Goal: Task Accomplishment & Management: Manage account settings

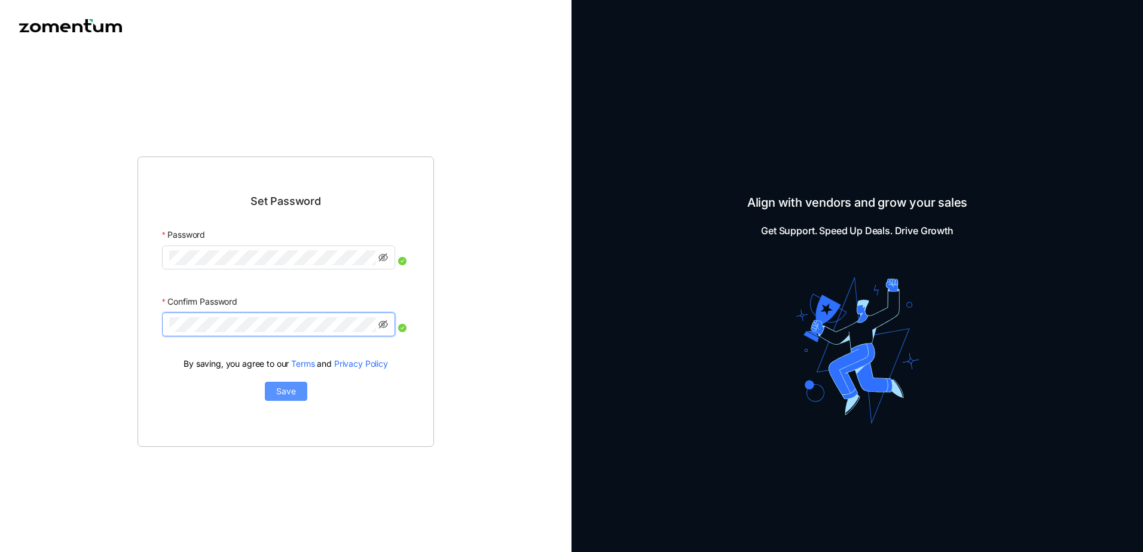
click at [283, 396] on span "Save" at bounding box center [286, 391] width 20 height 13
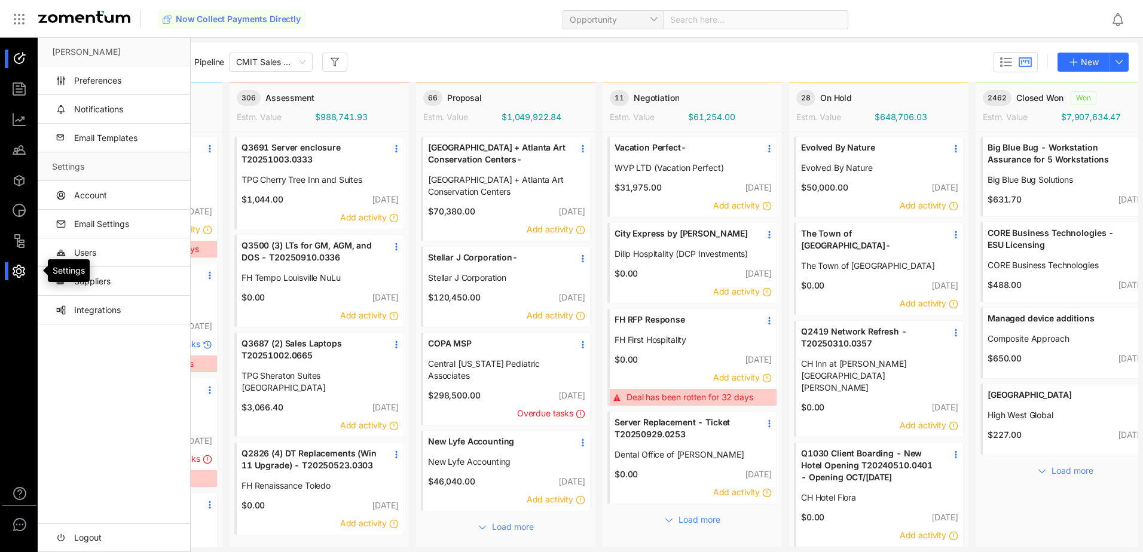
click at [20, 271] on div at bounding box center [25, 271] width 26 height 19
click at [102, 195] on link "Account" at bounding box center [116, 195] width 129 height 29
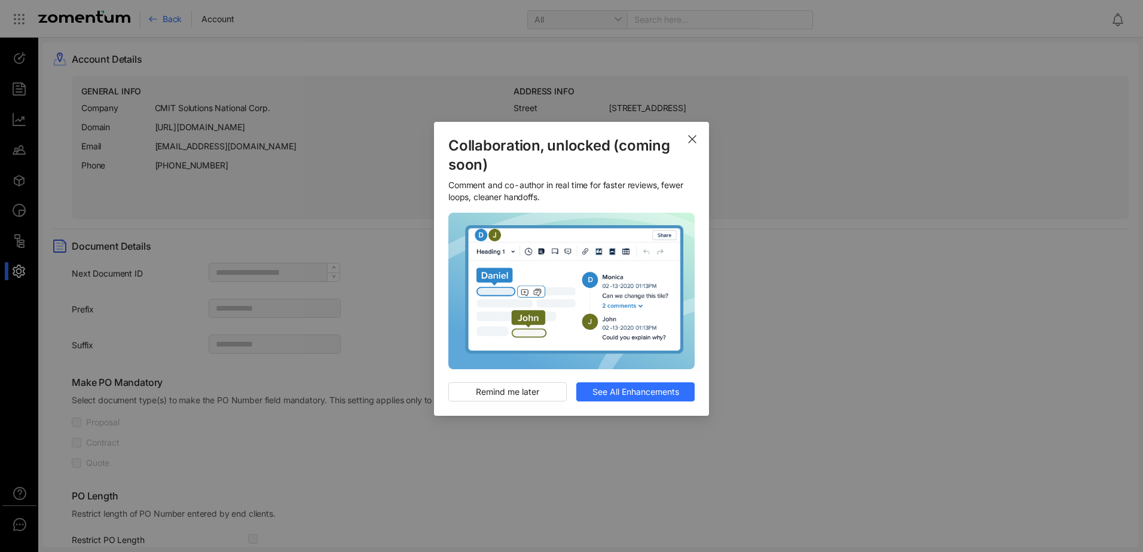
click at [693, 140] on use "Close" at bounding box center [692, 139] width 7 height 7
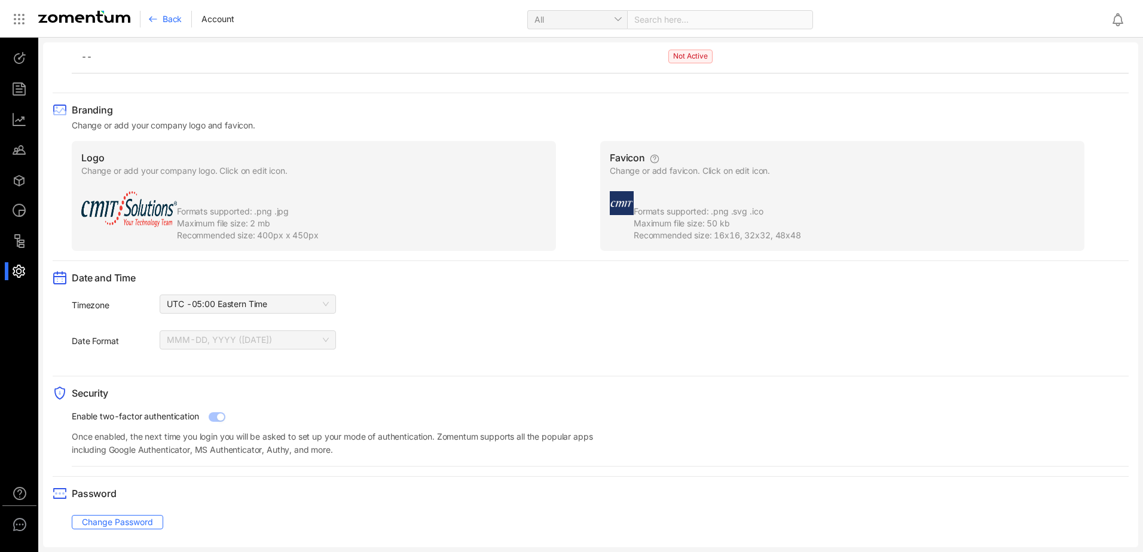
scroll to position [762, 0]
click at [324, 304] on span "UTC -05:00 Eastern Time" at bounding box center [248, 303] width 162 height 18
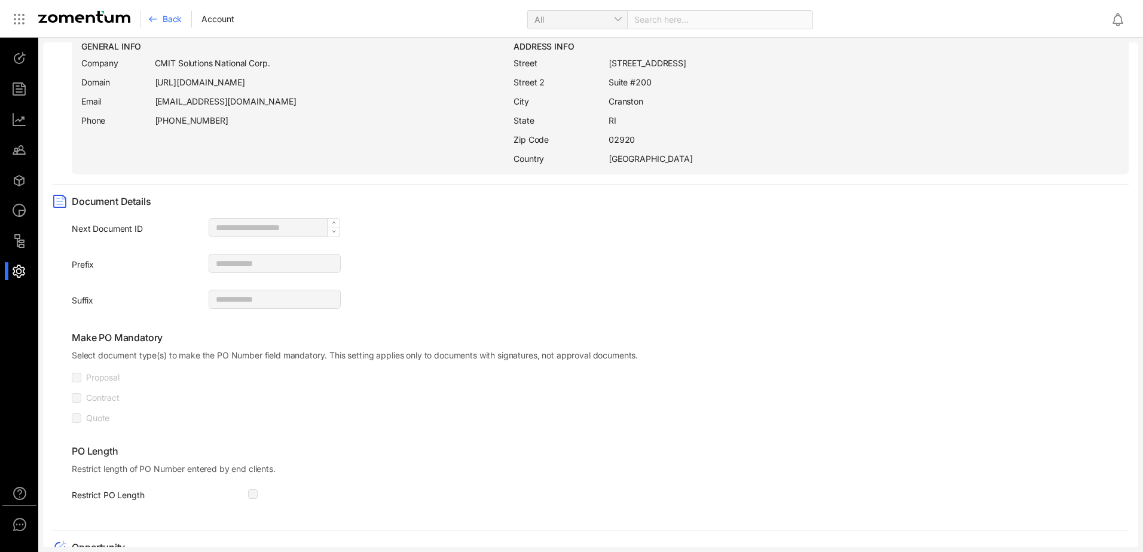
scroll to position [0, 0]
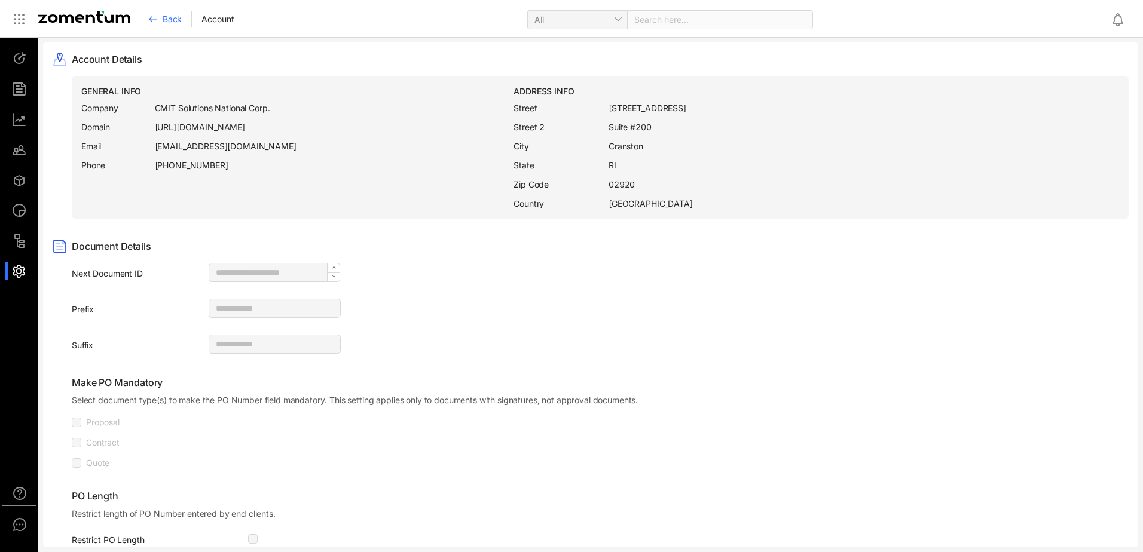
click at [167, 20] on span "Back" at bounding box center [172, 19] width 19 height 12
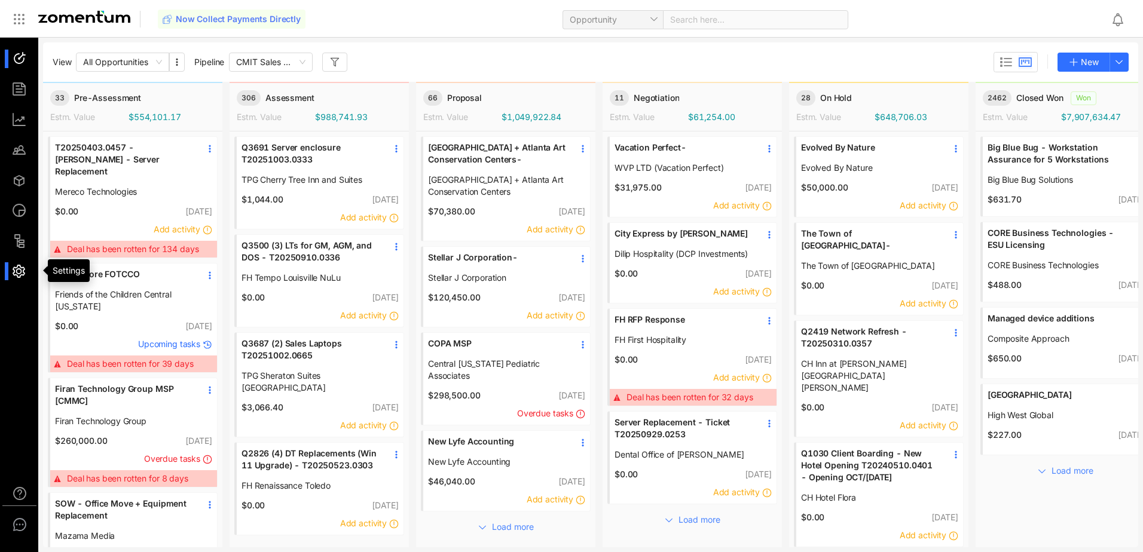
click at [17, 271] on div at bounding box center [25, 271] width 26 height 19
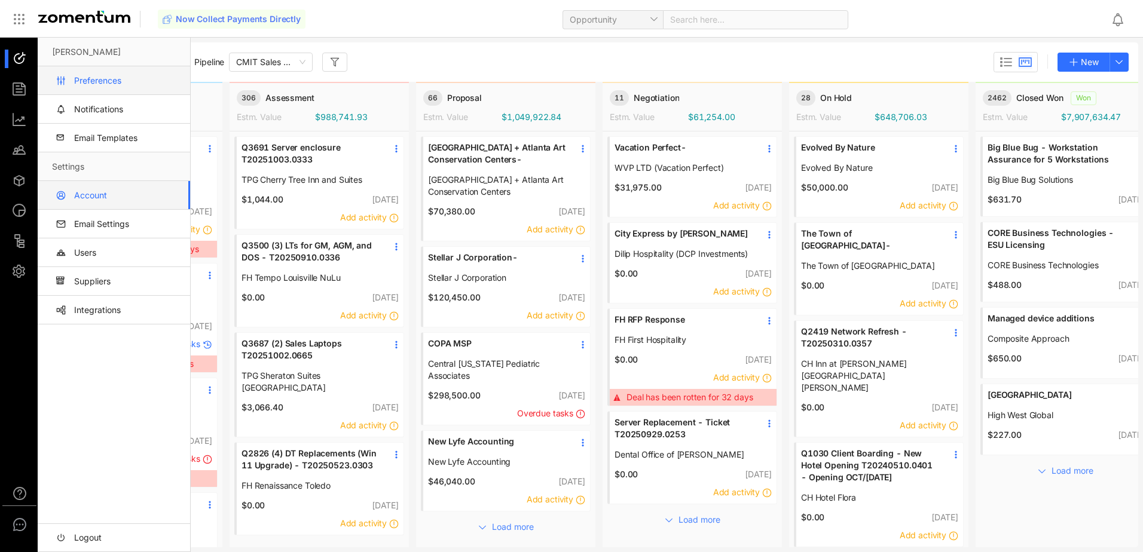
click at [98, 79] on link "Preferences" at bounding box center [116, 80] width 129 height 29
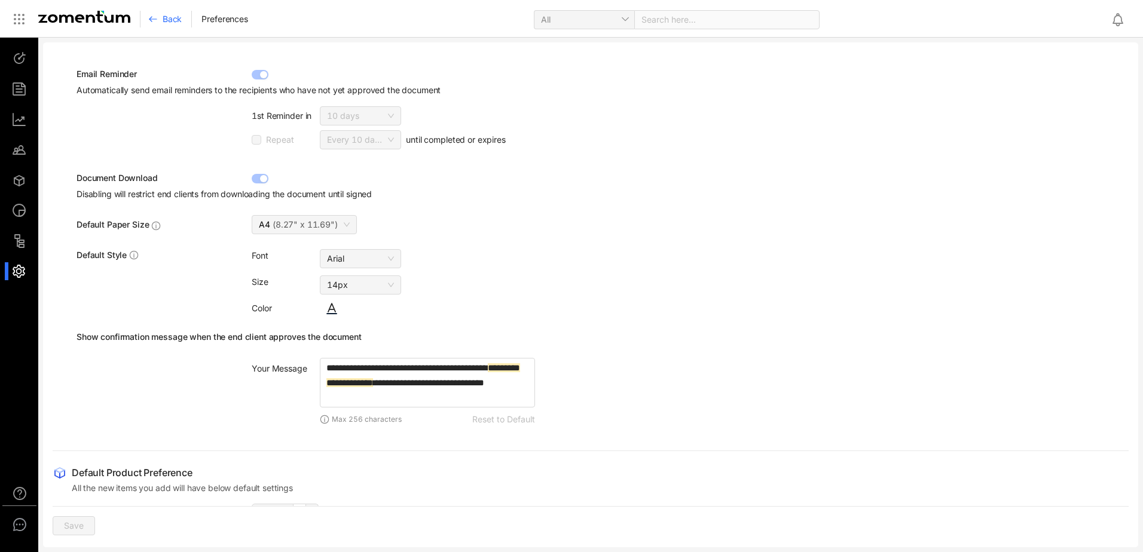
scroll to position [136, 0]
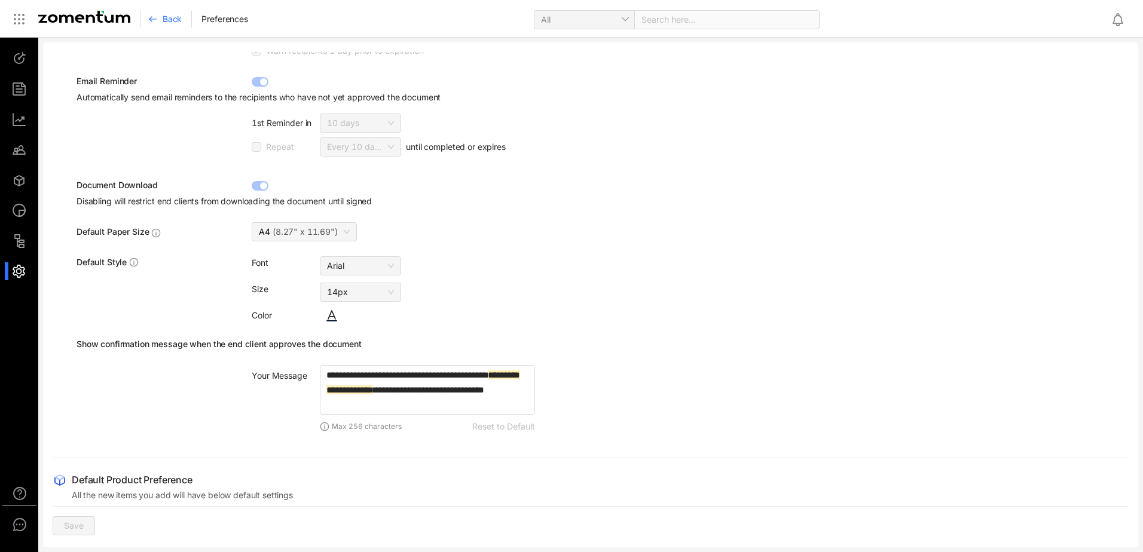
click at [169, 21] on span "Back" at bounding box center [172, 19] width 19 height 12
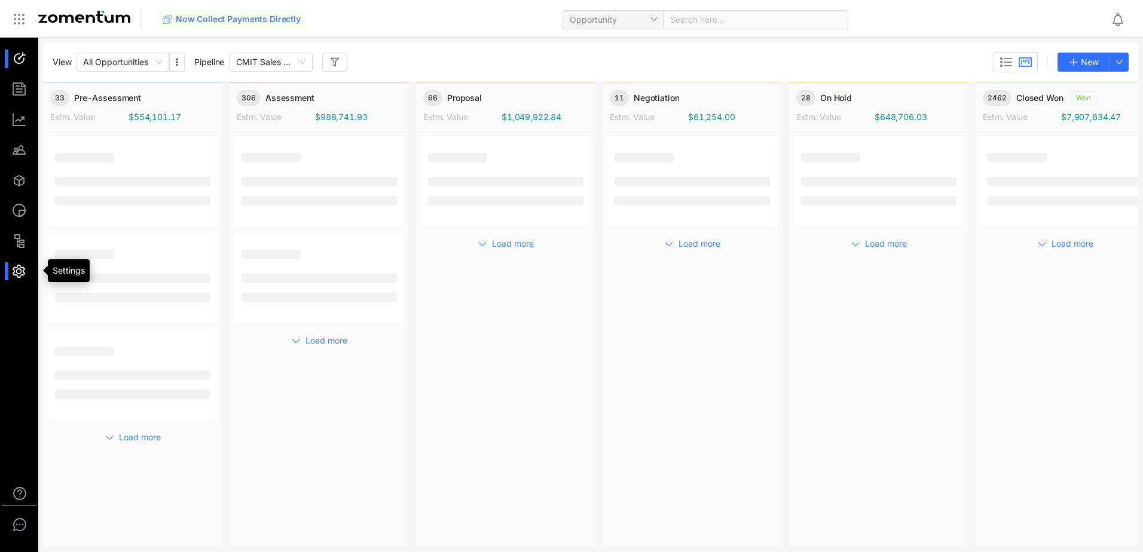
click at [20, 271] on div at bounding box center [25, 271] width 26 height 19
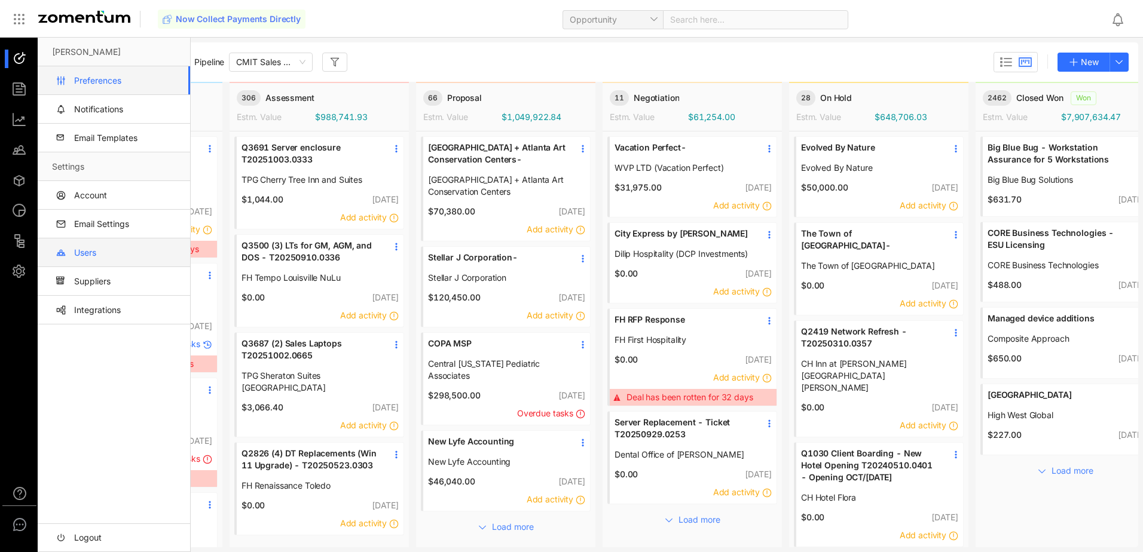
click at [95, 252] on link "Users" at bounding box center [116, 252] width 129 height 29
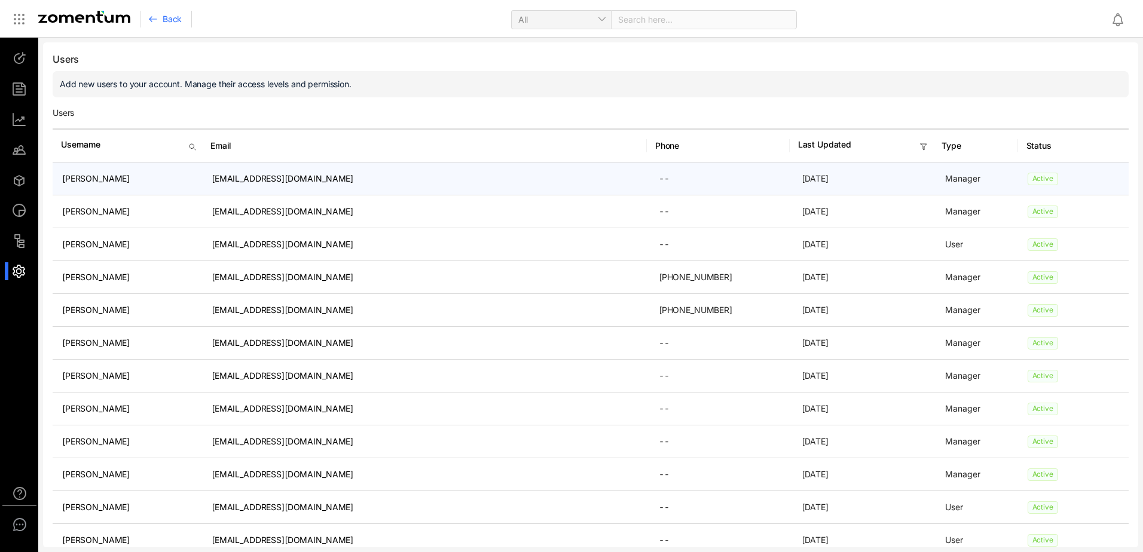
click at [262, 176] on td "dsexauer@cmitsolutions.com" at bounding box center [424, 179] width 445 height 33
click at [261, 176] on td "dsexauer@cmitsolutions.com" at bounding box center [424, 179] width 445 height 33
click at [108, 186] on td "Dan Sexauer" at bounding box center [127, 179] width 149 height 33
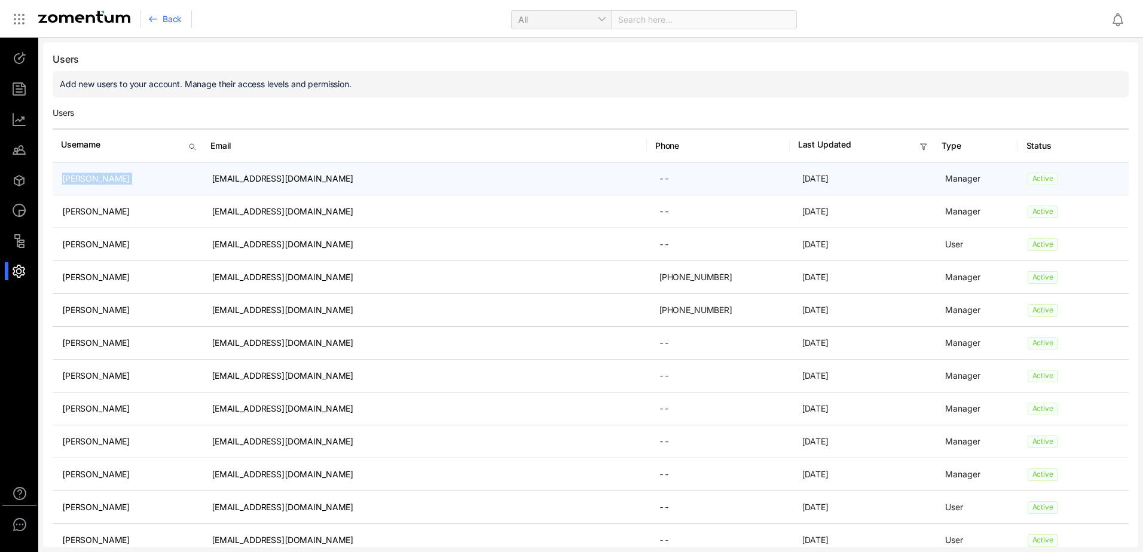
click at [108, 186] on td "Dan Sexauer" at bounding box center [127, 179] width 149 height 33
drag, startPoint x: 108, startPoint y: 186, endPoint x: 18, endPoint y: 56, distance: 158.5
click at [19, 57] on div at bounding box center [25, 59] width 26 height 19
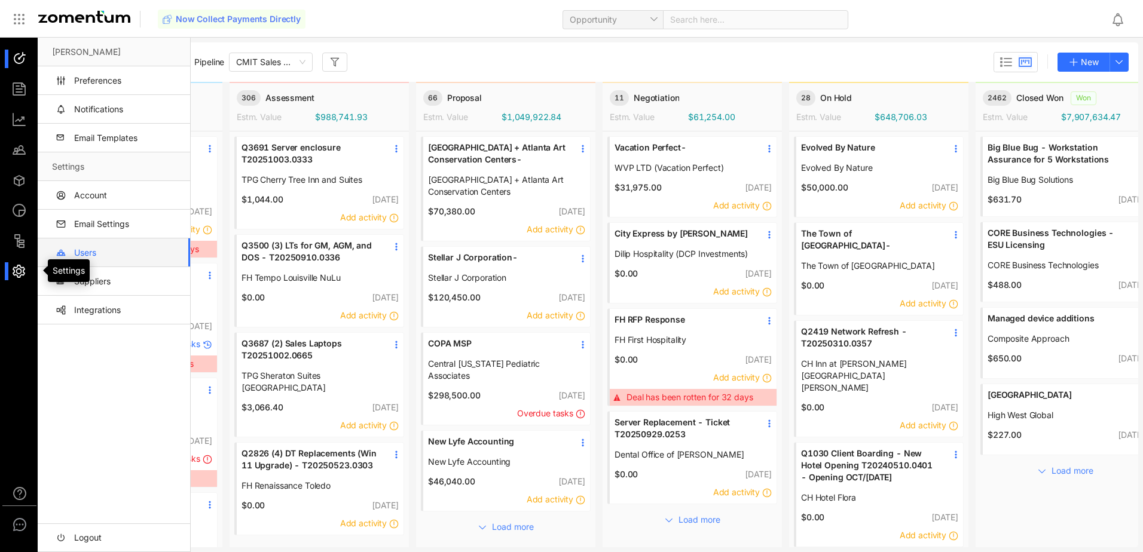
click at [19, 271] on div at bounding box center [25, 271] width 26 height 19
click at [87, 540] on link "Logout" at bounding box center [116, 538] width 129 height 29
